Goal: Task Accomplishment & Management: Complete application form

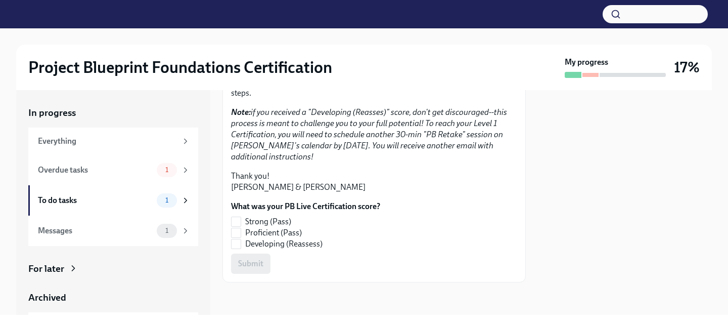
scroll to position [203, 0]
click at [238, 236] on input "Proficient (Pass)" at bounding box center [236, 232] width 9 height 9
click at [252, 264] on span "Submit" at bounding box center [250, 263] width 25 height 10
checkbox input "true"
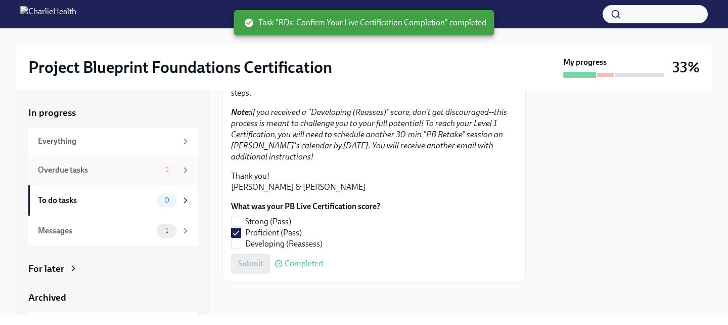
click at [157, 174] on div "1" at bounding box center [173, 170] width 33 height 14
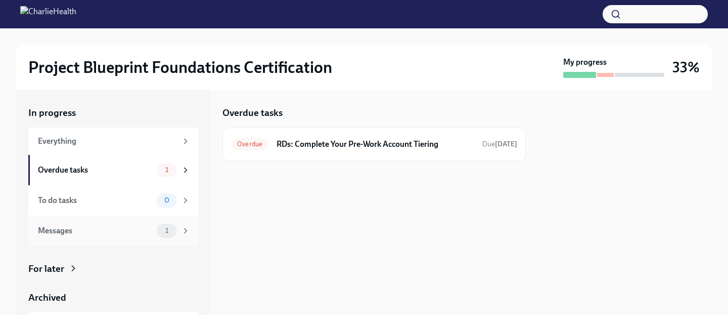
click at [115, 228] on div "Messages" at bounding box center [95, 230] width 115 height 11
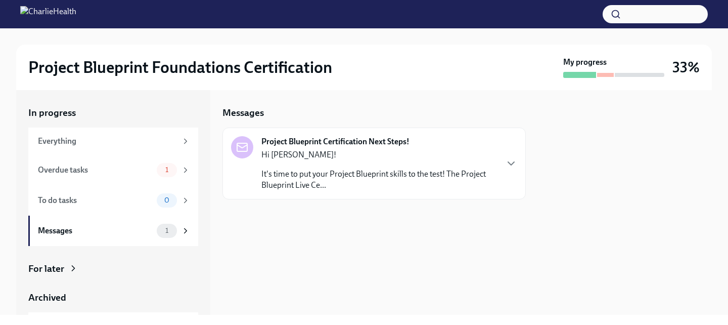
click at [450, 183] on p "It's time to put your Project Blueprint skills to the test! The Project Bluepri…" at bounding box center [379, 179] width 236 height 22
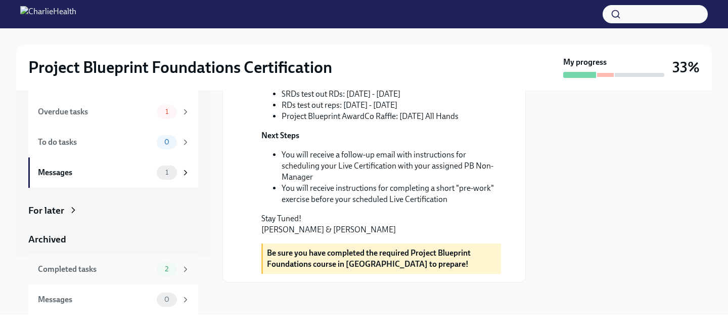
scroll to position [365, 0]
